Goal: Task Accomplishment & Management: Use online tool/utility

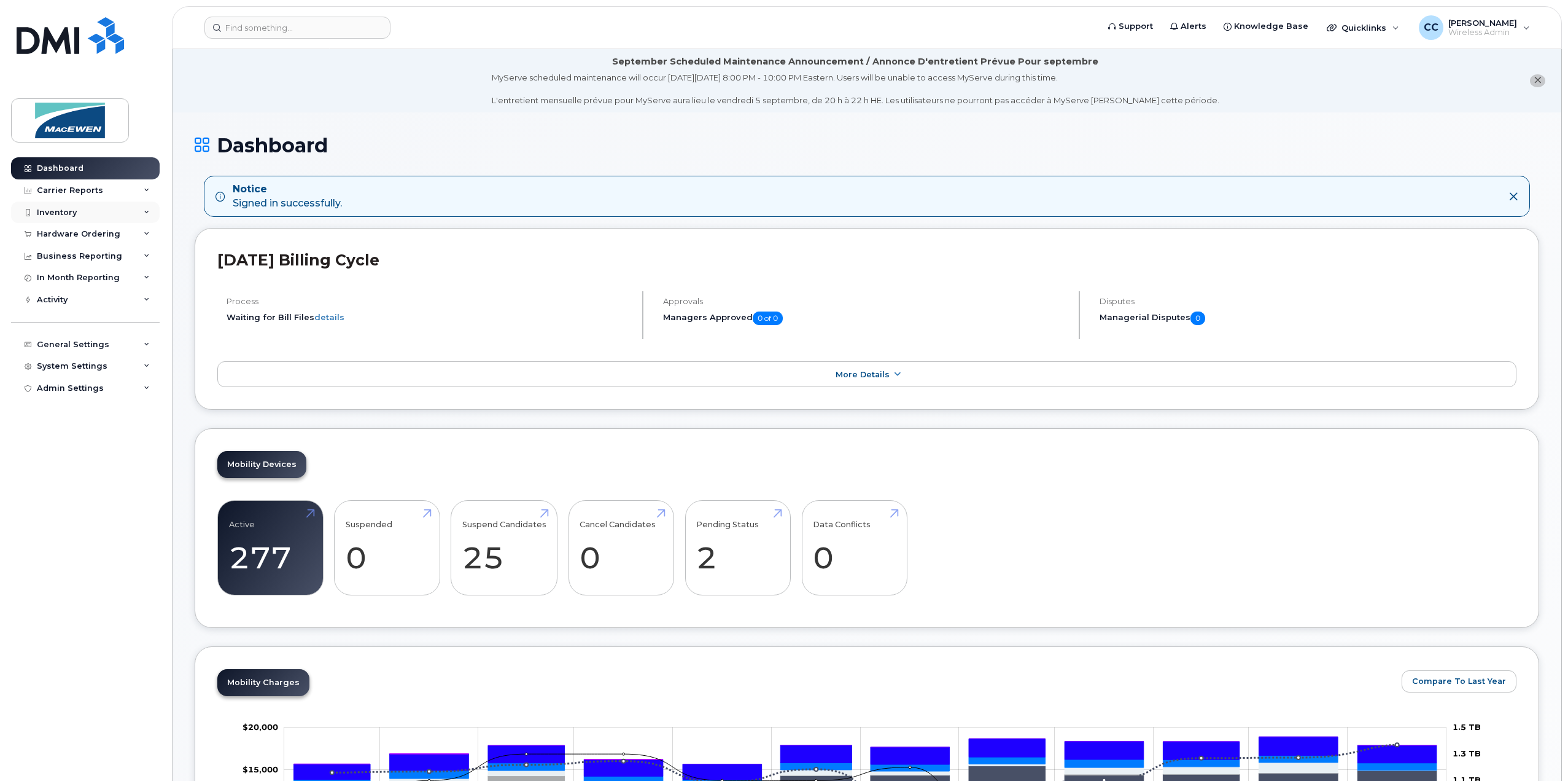
click at [60, 216] on div "Inventory" at bounding box center [57, 213] width 40 height 10
click at [59, 239] on div "Mobility Devices" at bounding box center [76, 234] width 70 height 11
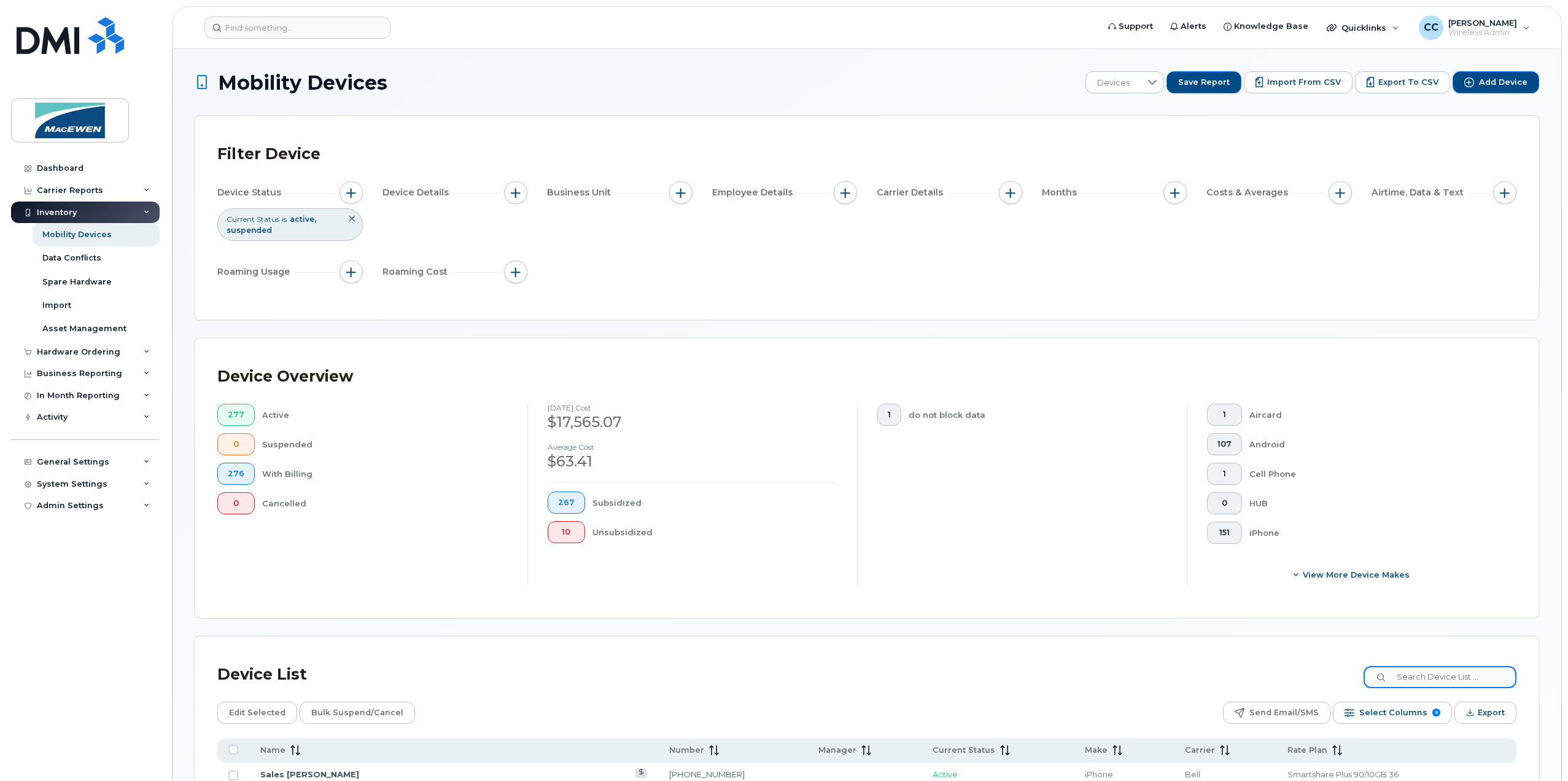
click at [1405, 674] on input at bounding box center [1440, 676] width 153 height 23
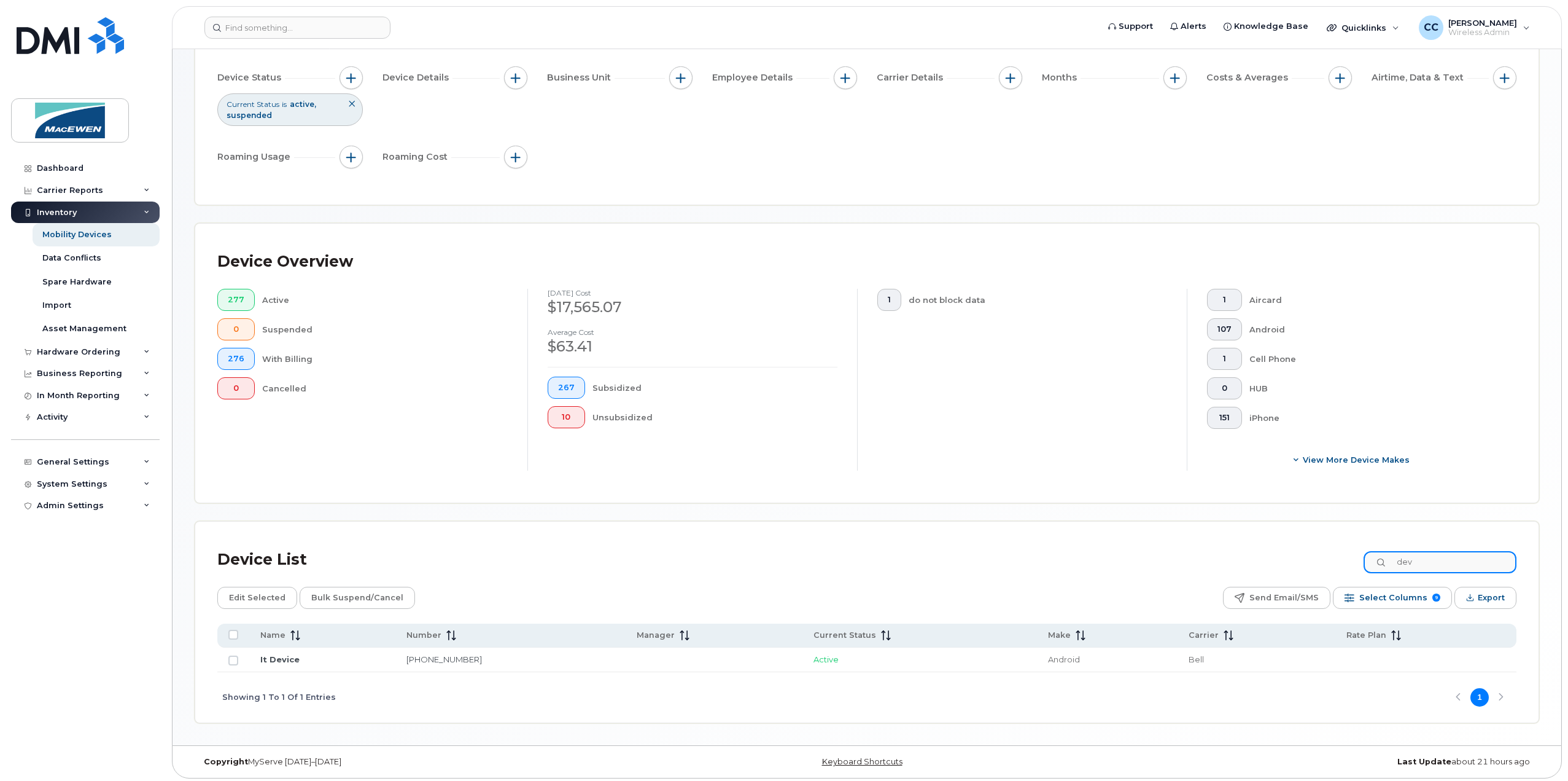
scroll to position [116, 0]
type input "dev"
click at [286, 655] on link "It Device" at bounding box center [280, 659] width 39 height 10
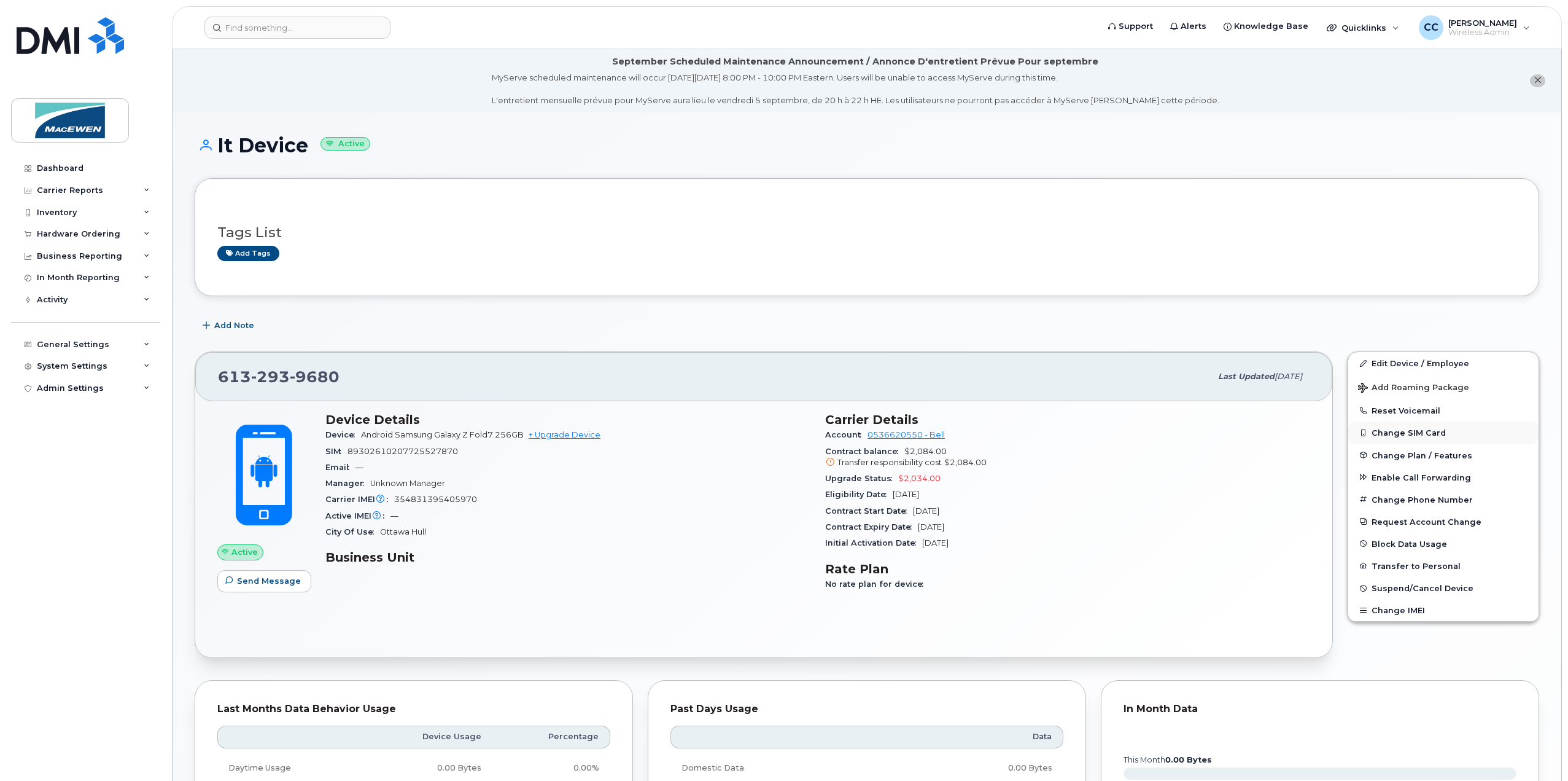
click at [1408, 427] on button "Change SIM Card" at bounding box center [1444, 432] width 190 height 23
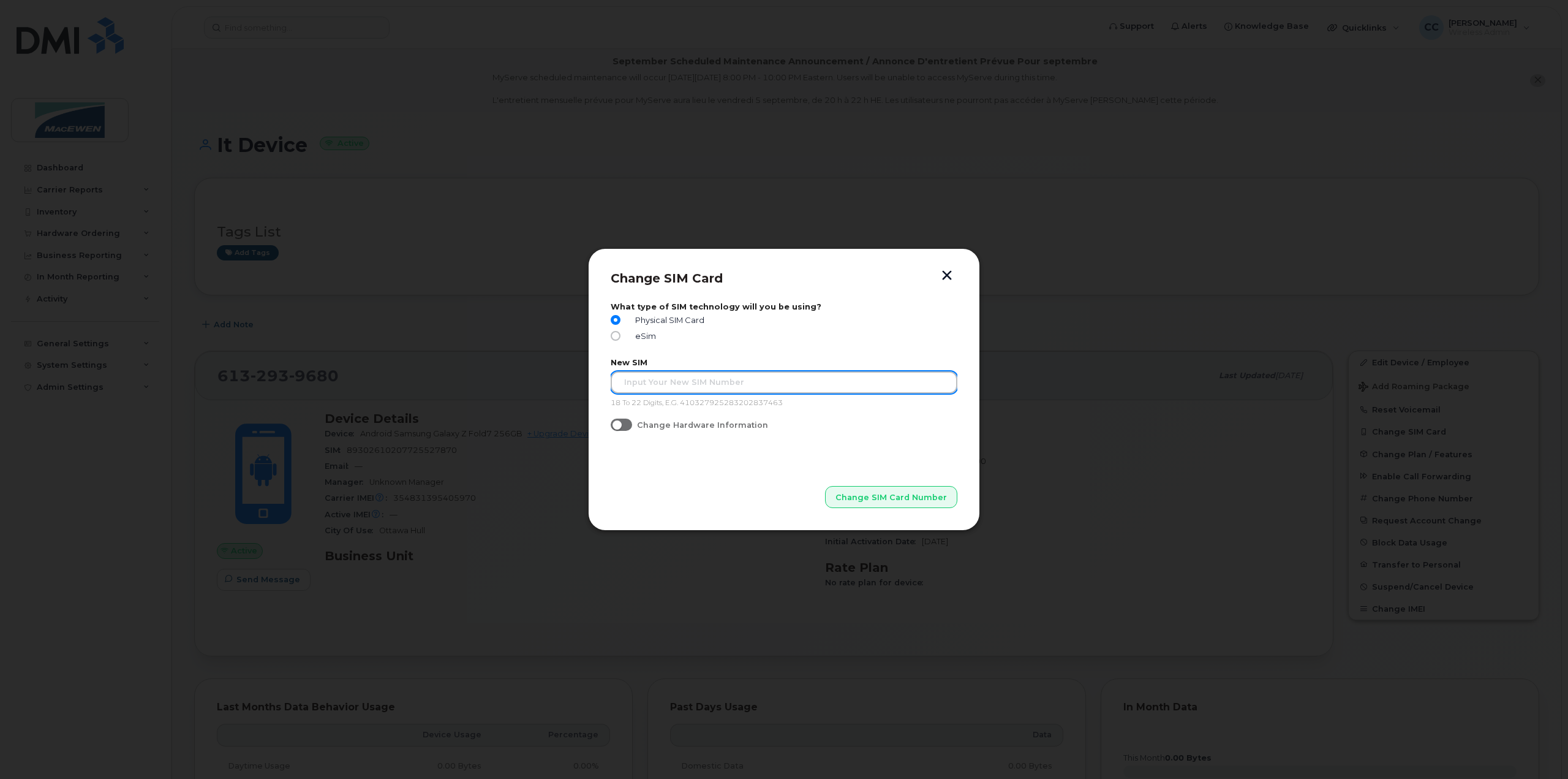
click at [763, 391] on input "text" at bounding box center [784, 382] width 347 height 22
type input "89302610104388738854"
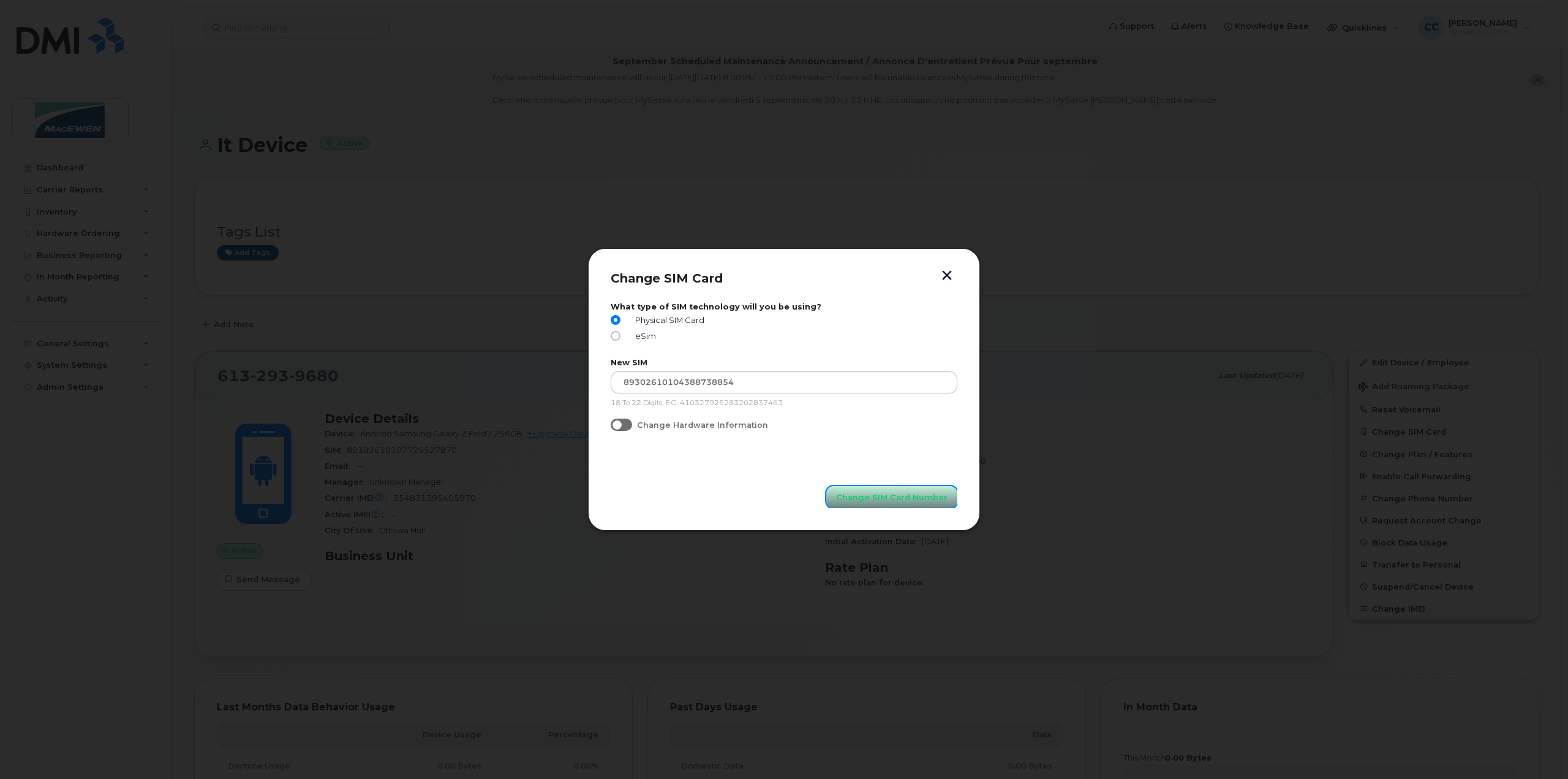
click at [861, 497] on span "Change SIM Card Number" at bounding box center [892, 498] width 111 height 12
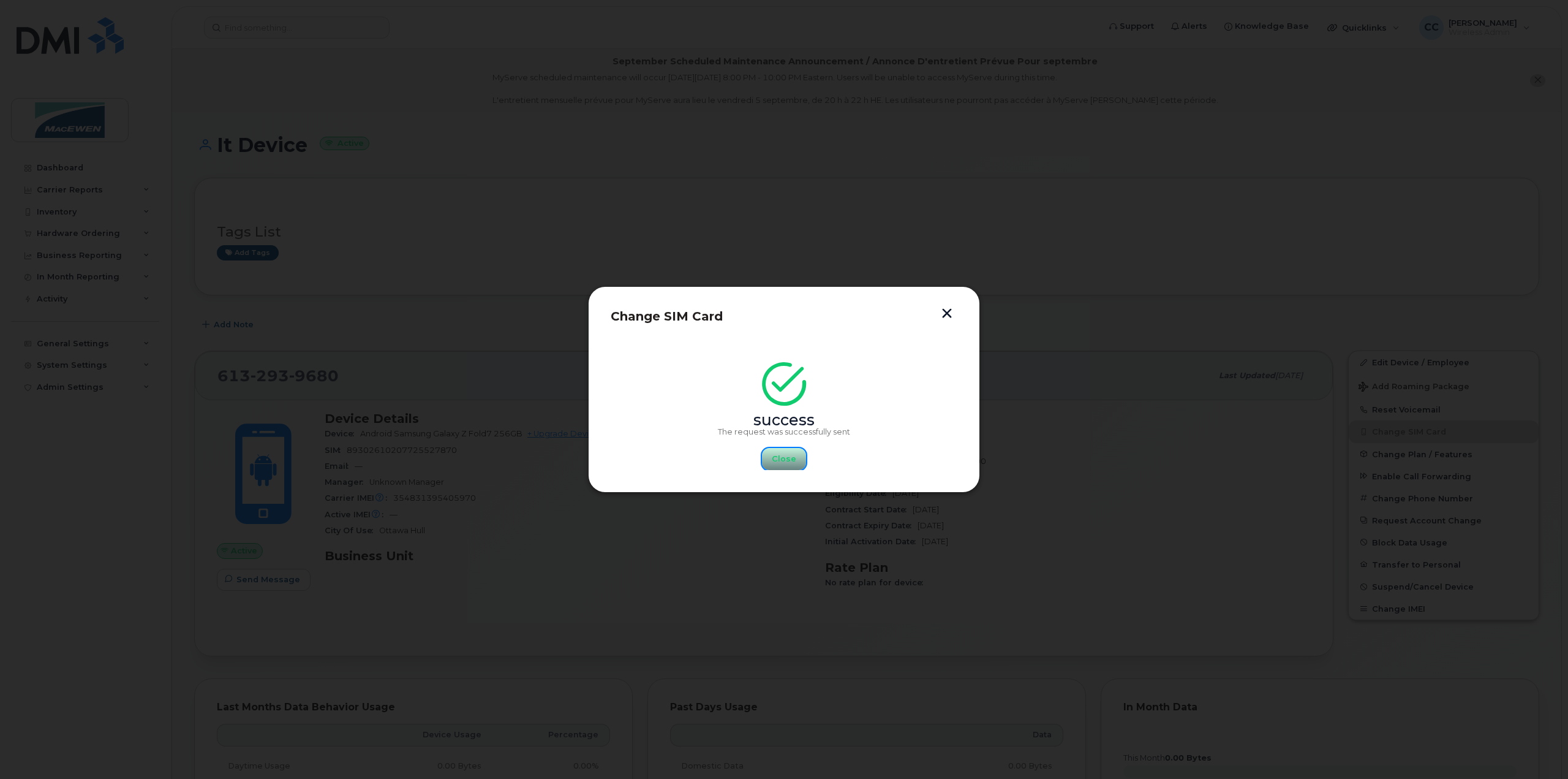
click at [779, 461] on span "Close" at bounding box center [784, 458] width 24 height 12
